Goal: Task Accomplishment & Management: Manage account settings

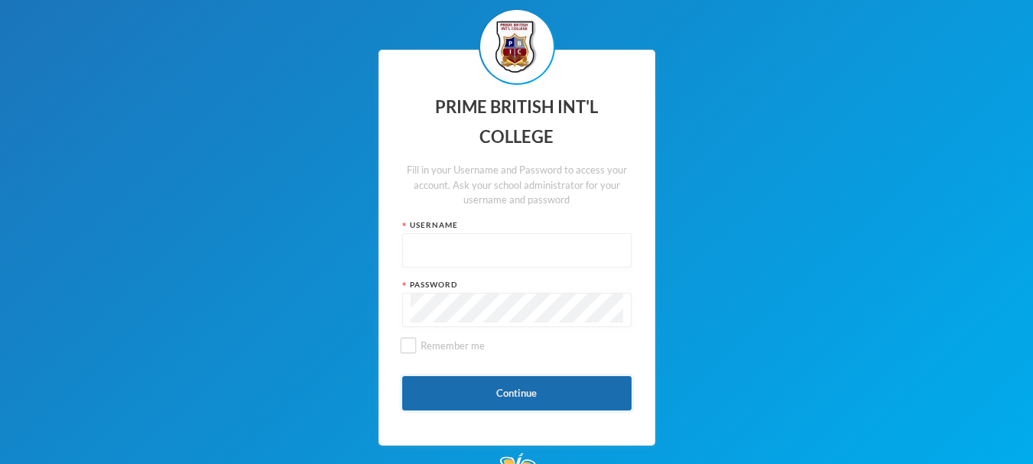
type input "admin"
click at [479, 387] on button "Continue" at bounding box center [516, 393] width 229 height 34
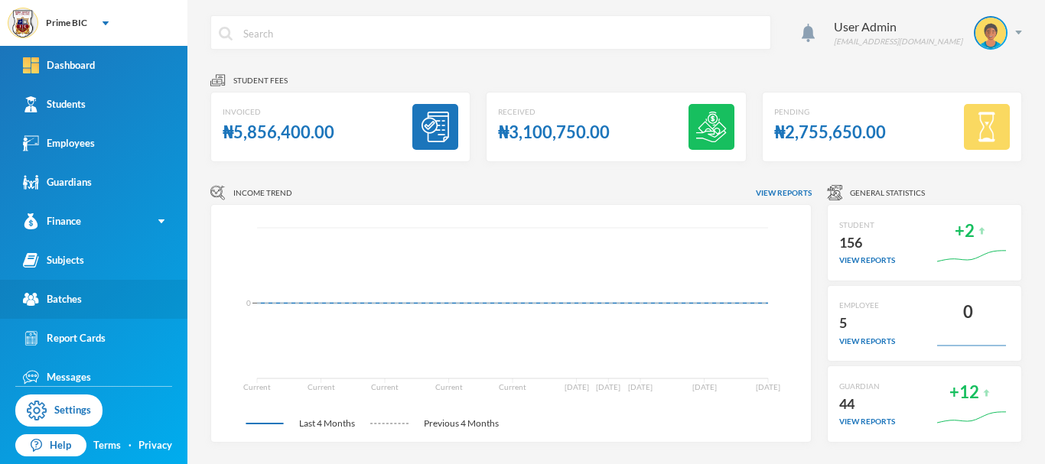
click at [76, 294] on div "Batches" at bounding box center [52, 299] width 59 height 16
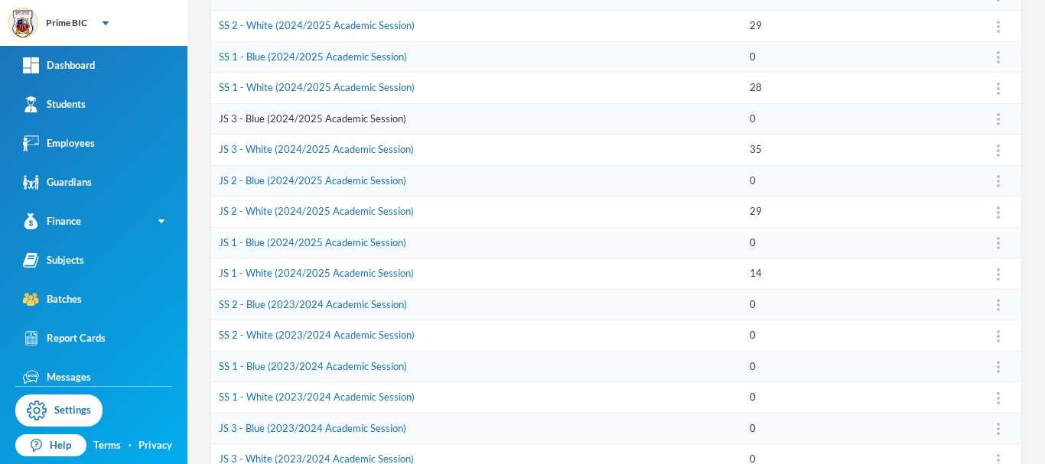
scroll to position [201, 0]
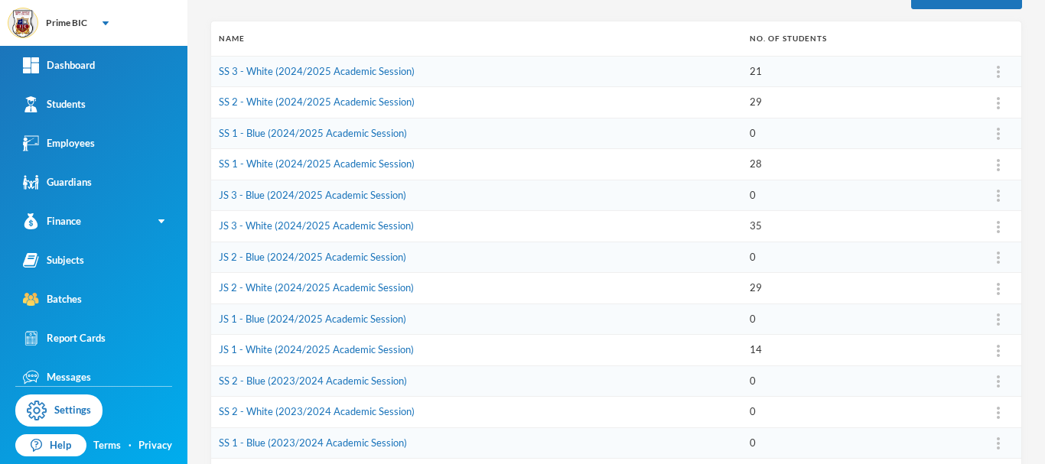
click at [645, 47] on th "Name" at bounding box center [476, 38] width 531 height 34
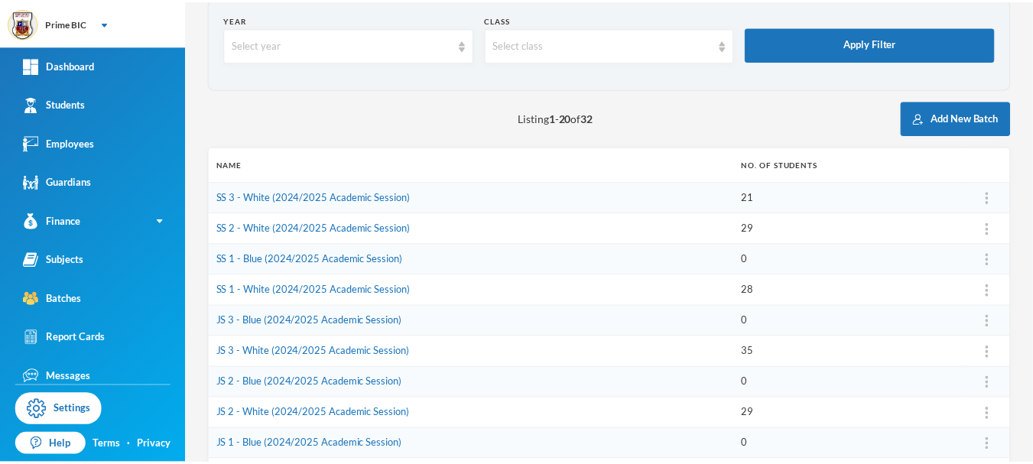
scroll to position [0, 0]
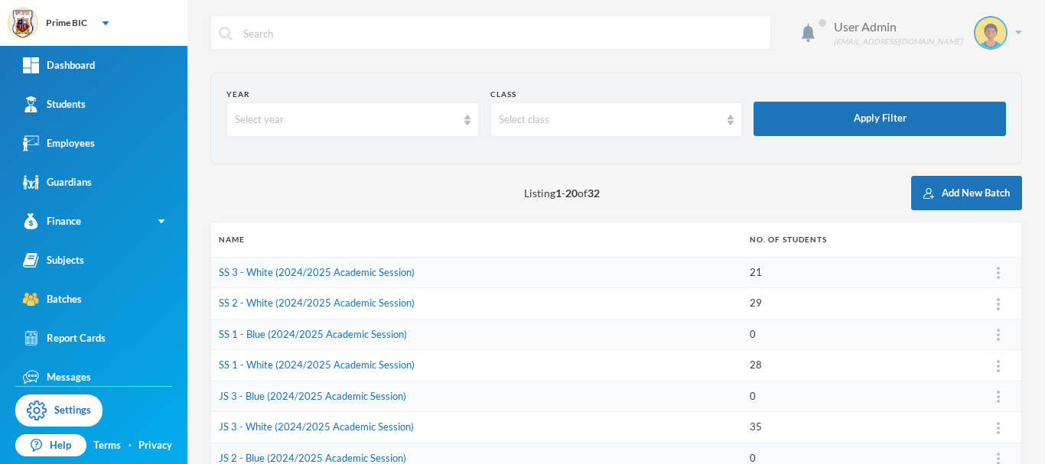
click at [920, 17] on div "User Admin [EMAIL_ADDRESS][DOMAIN_NAME]" at bounding box center [922, 33] width 200 height 34
click at [954, 115] on button "Logout" at bounding box center [968, 111] width 69 height 23
